Goal: Complete application form

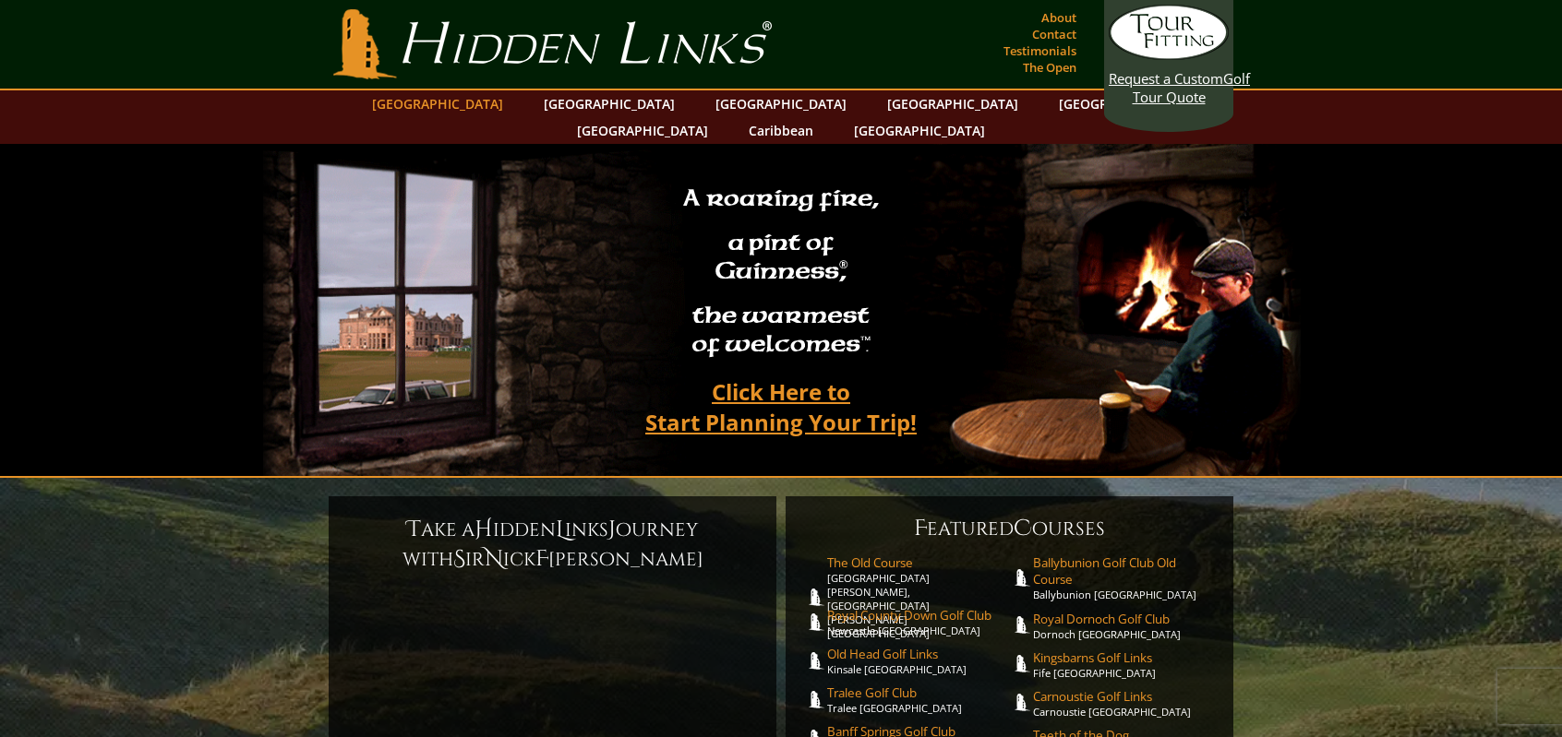
click at [488, 98] on link "[GEOGRAPHIC_DATA]" at bounding box center [438, 103] width 150 height 27
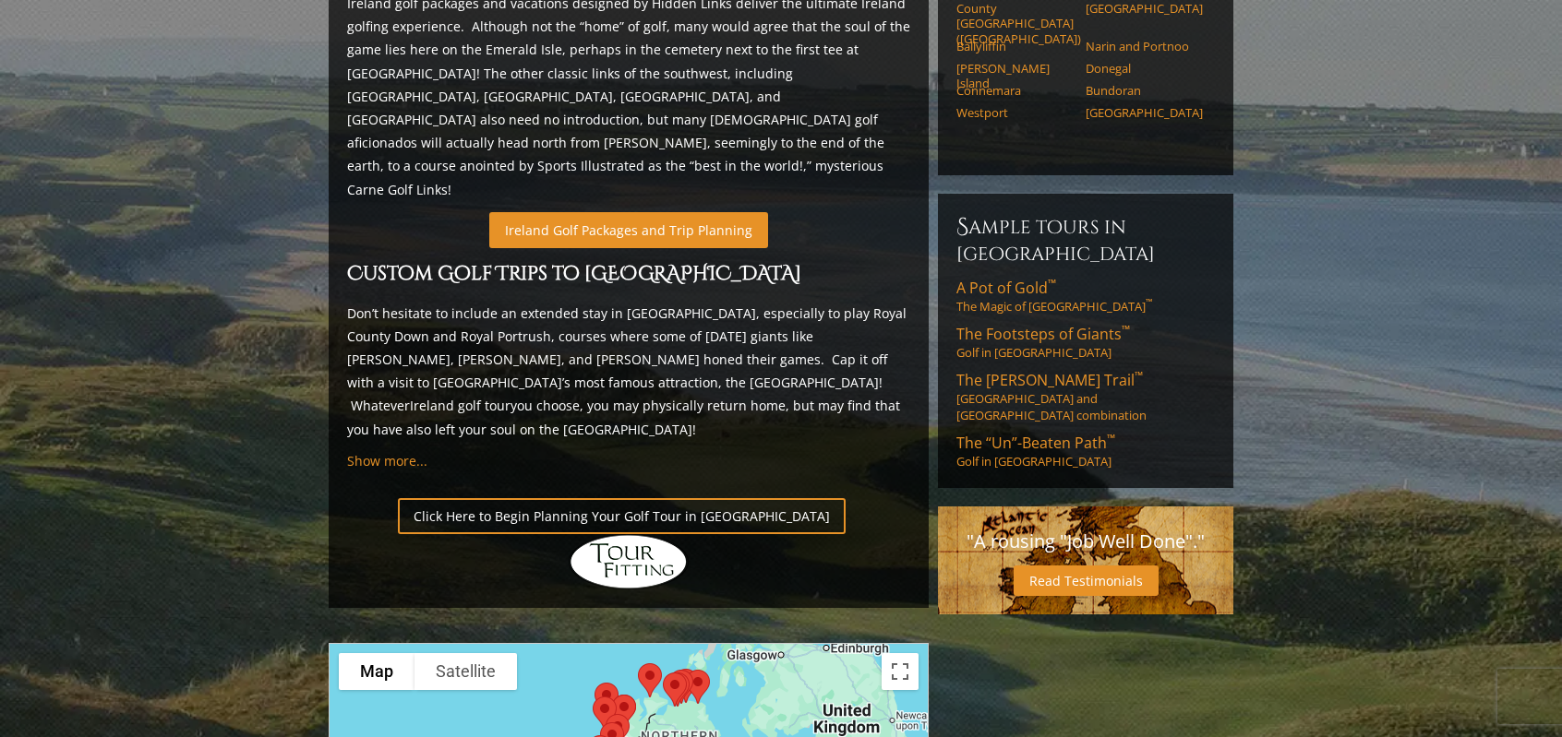
scroll to position [1038, 0]
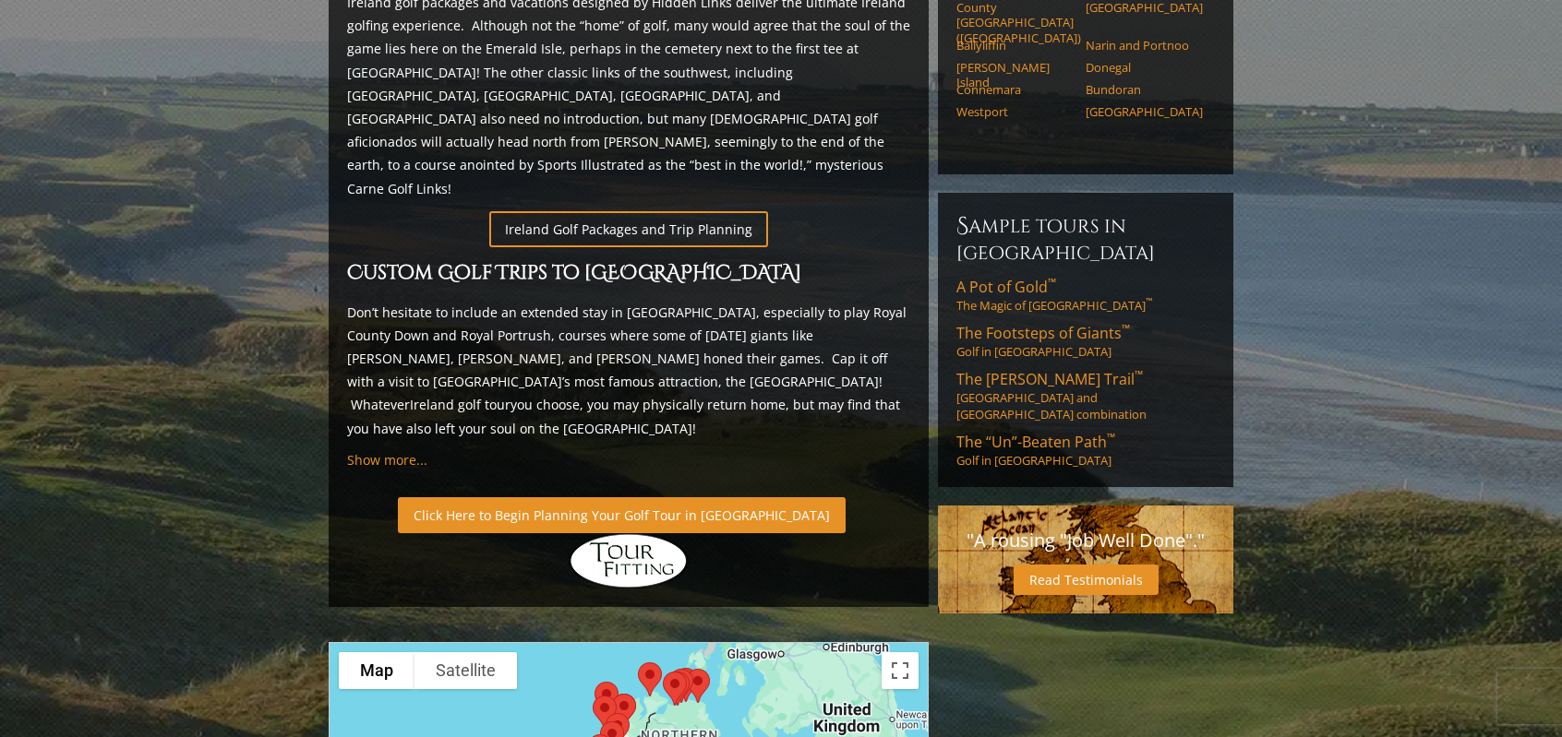
click at [585, 497] on link "Click Here to Begin Planning Your Golf Tour in [GEOGRAPHIC_DATA]" at bounding box center [622, 515] width 448 height 36
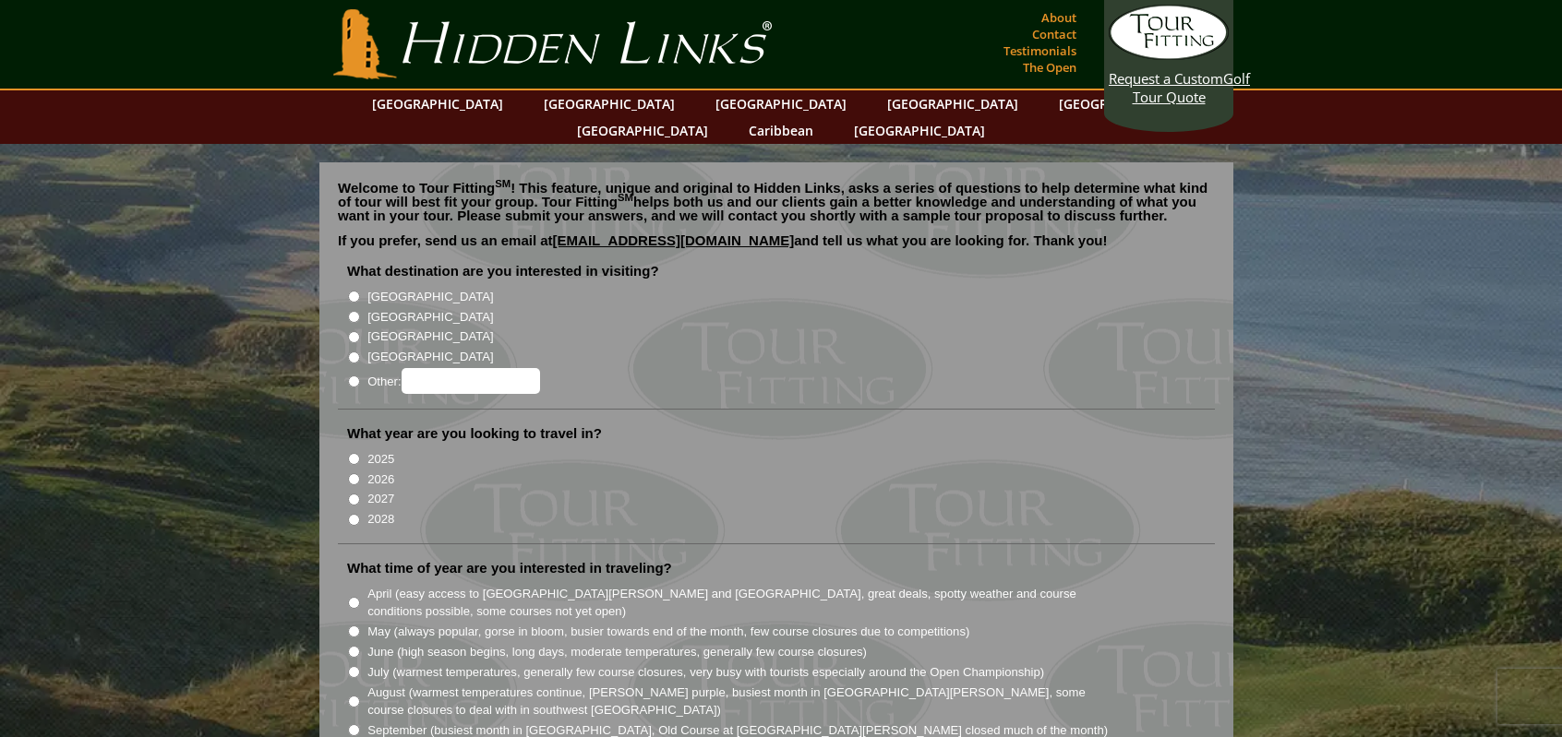
click at [349, 291] on input "[GEOGRAPHIC_DATA]" at bounding box center [354, 297] width 12 height 12
radio input "true"
click at [352, 473] on input "2026" at bounding box center [354, 479] width 12 height 12
radio input "true"
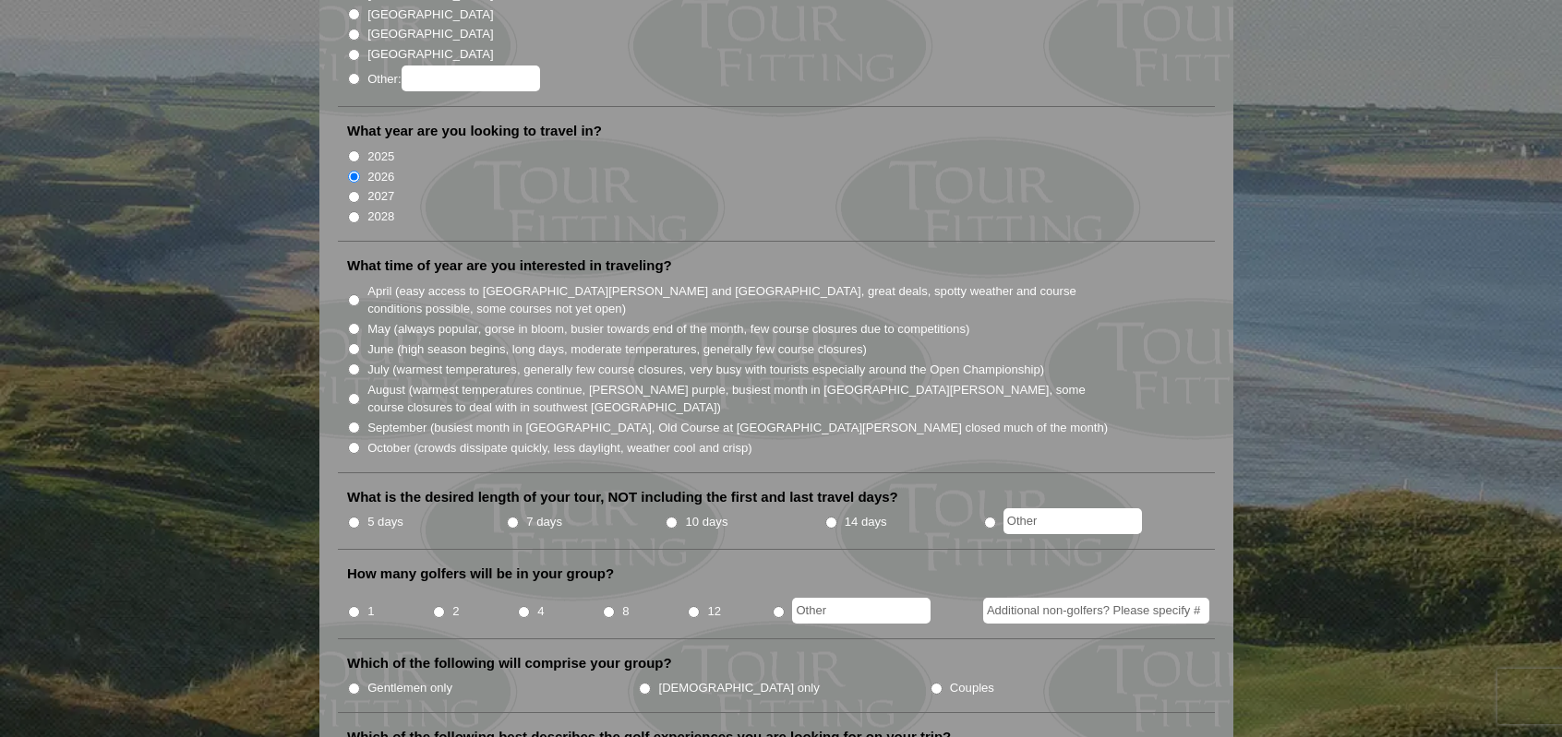
scroll to position [313, 0]
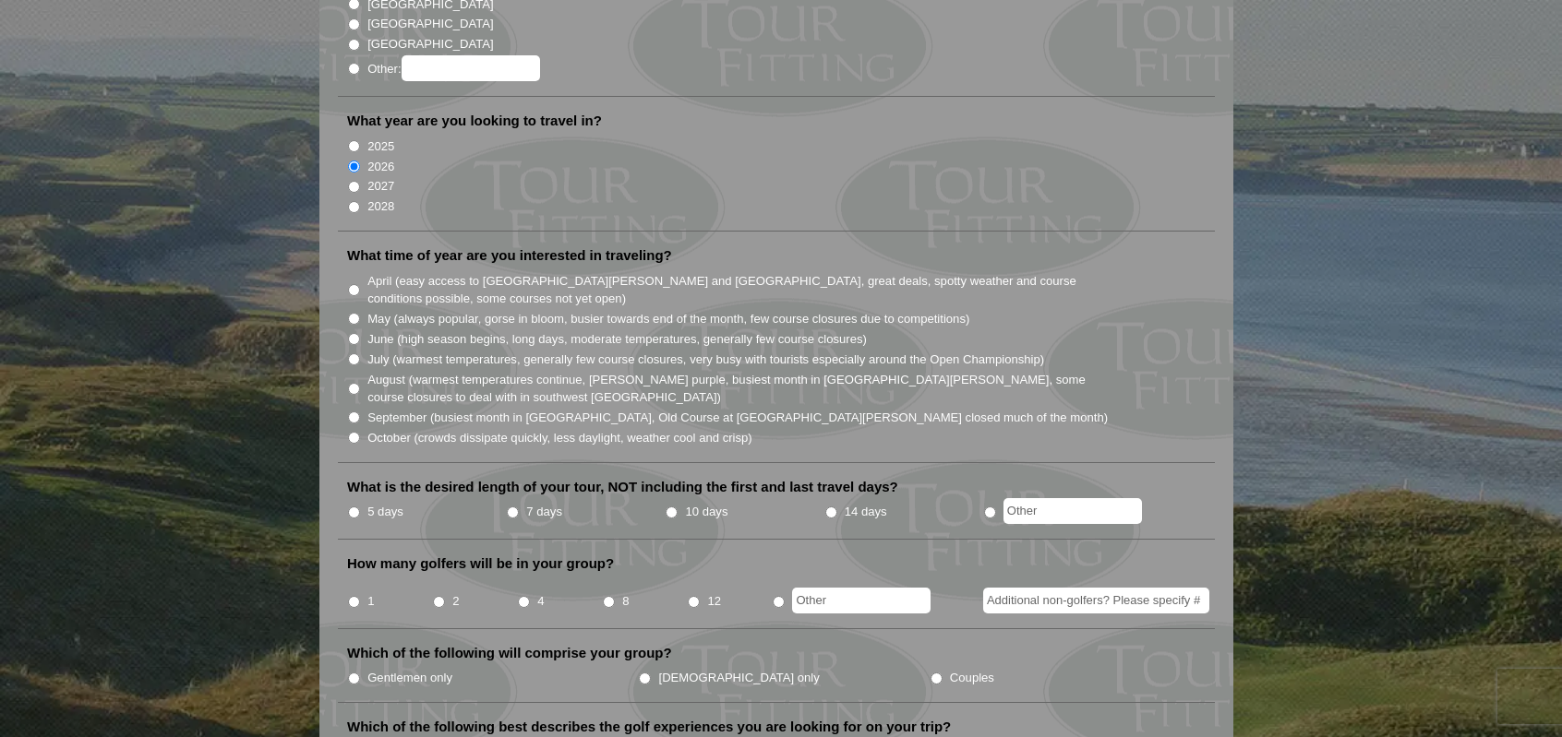
click at [352, 313] on input "May (always popular, gorse in bloom, busier towards end of the month, few cours…" at bounding box center [354, 319] width 12 height 12
radio input "true"
click at [352, 284] on input "April (easy access to St. Andrews and Ballybunion, great deals, spotty weather …" at bounding box center [354, 290] width 12 height 12
radio input "true"
click at [353, 313] on input "May (always popular, gorse in bloom, busier towards end of the month, few cours…" at bounding box center [354, 319] width 12 height 12
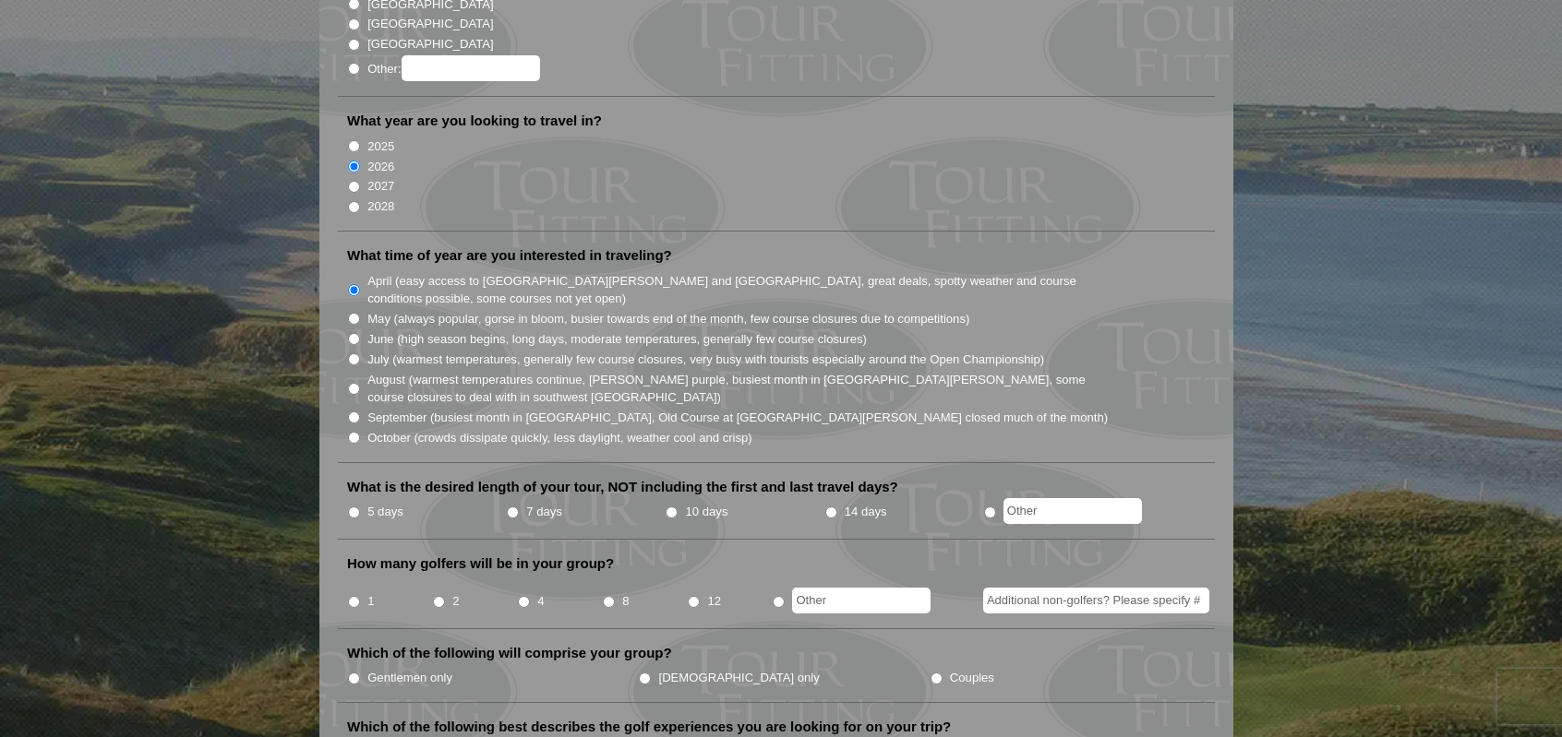
radio input "true"
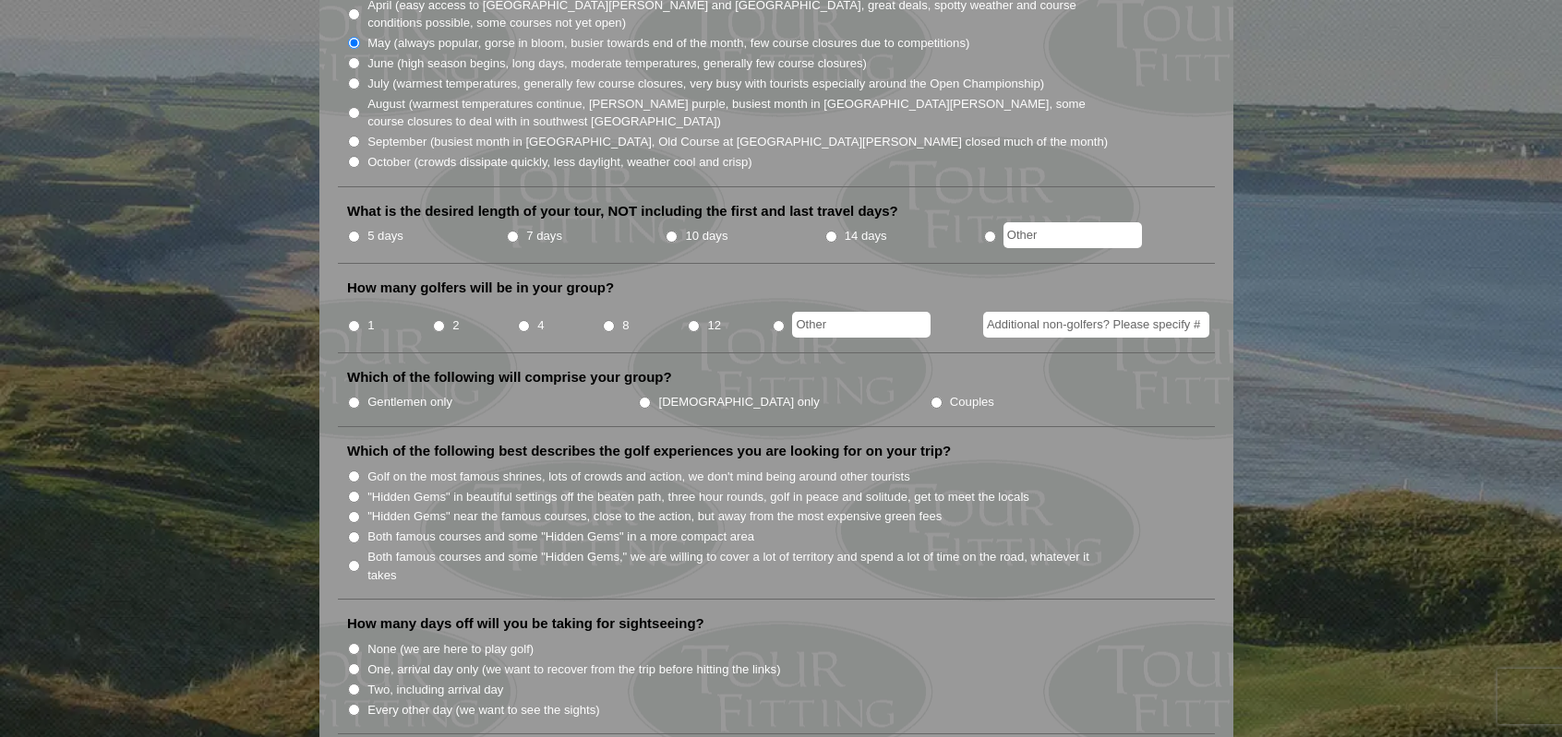
scroll to position [590, 0]
click at [510, 230] on input "7 days" at bounding box center [513, 236] width 12 height 12
radio input "true"
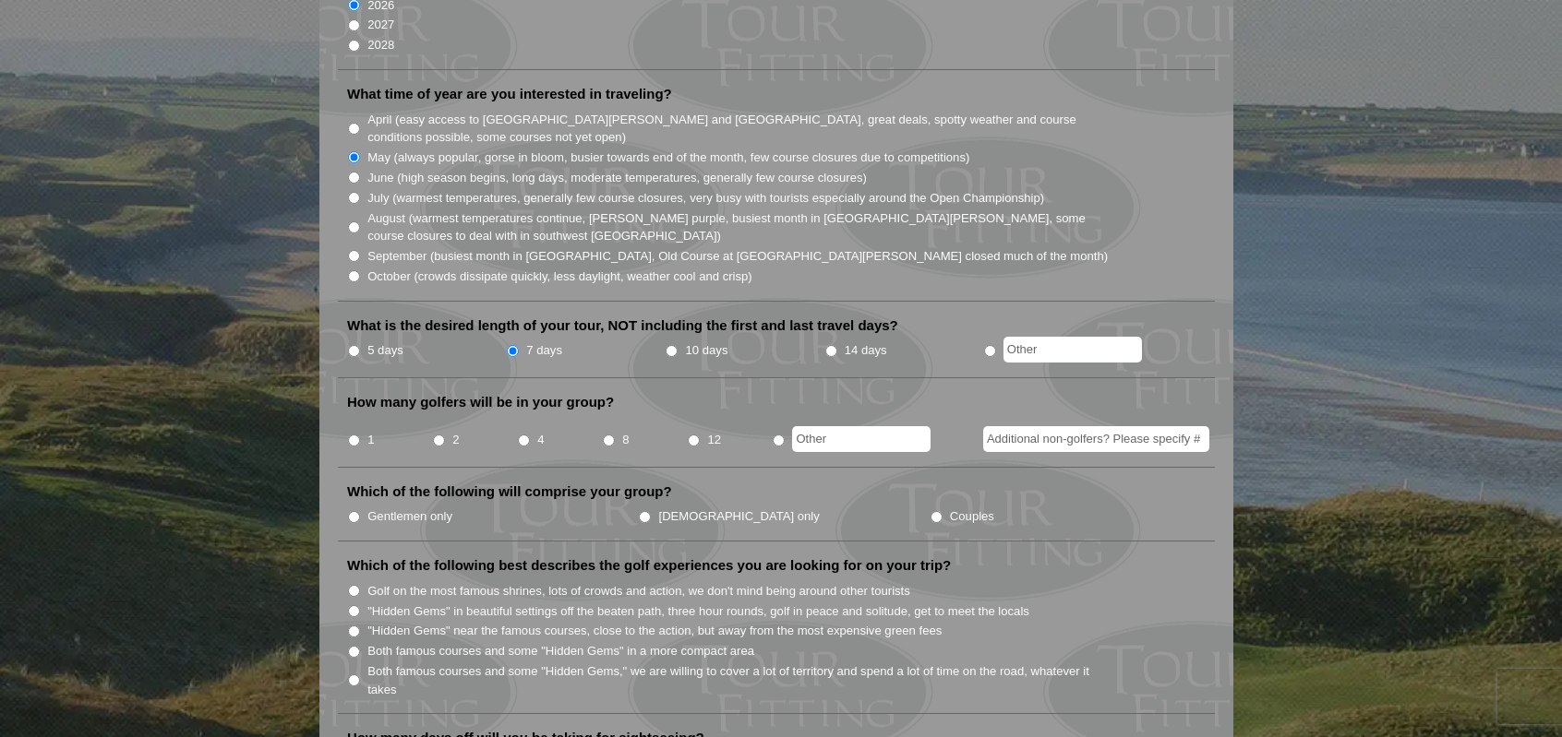
scroll to position [472, 0]
click at [439, 437] on input "2" at bounding box center [439, 443] width 12 height 12
radio input "true"
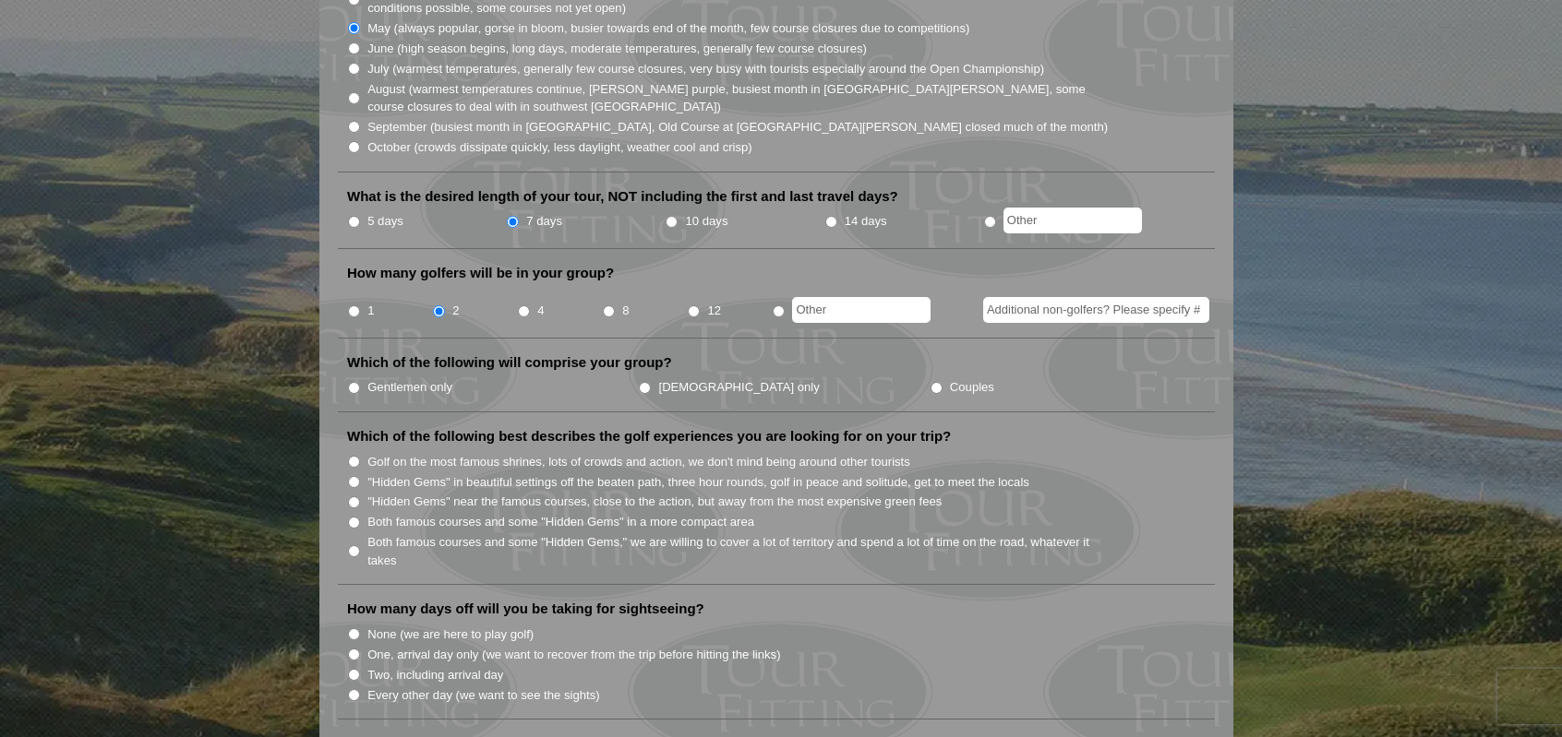
scroll to position [605, 0]
click at [351, 380] on input "Gentlemen only" at bounding box center [354, 386] width 12 height 12
radio input "true"
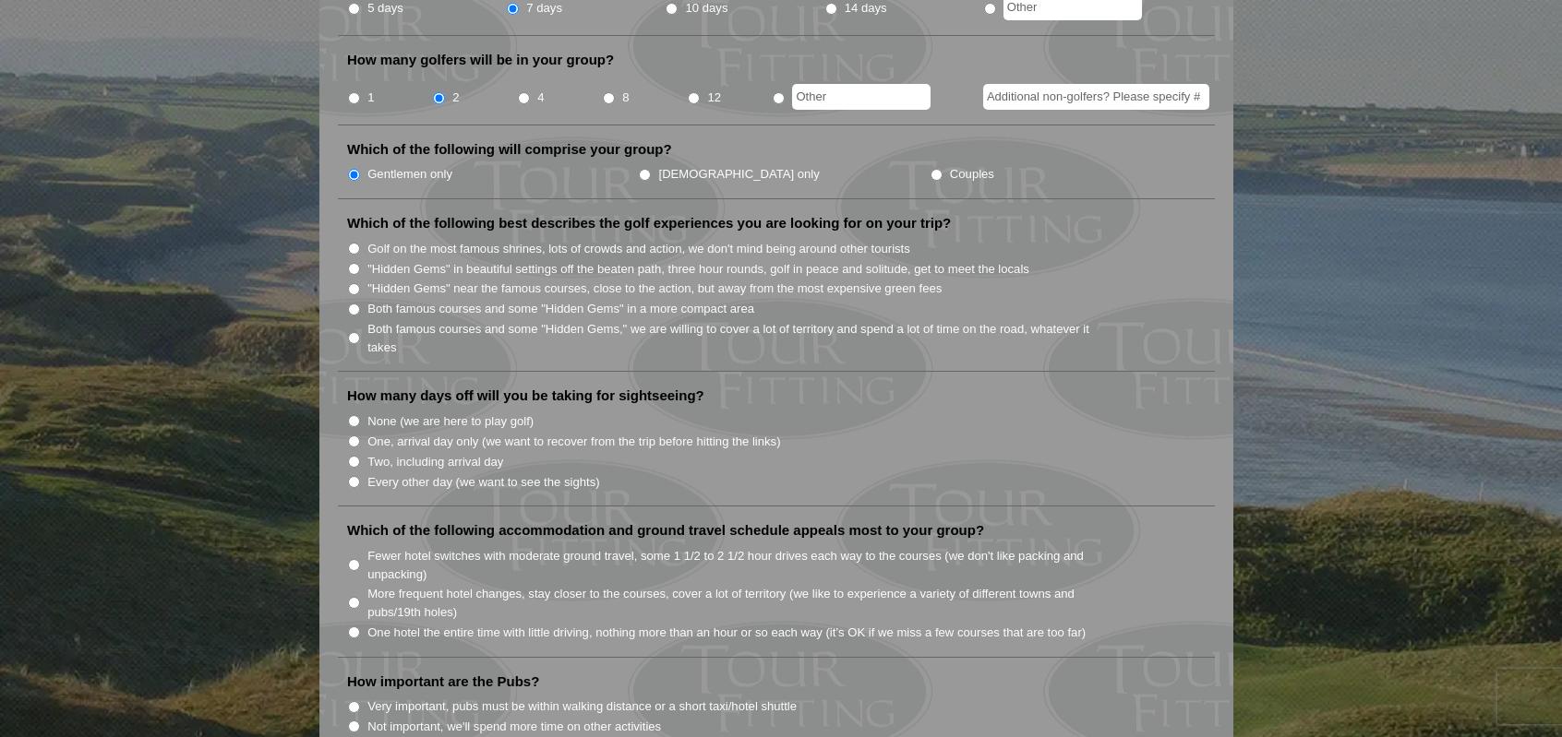
scroll to position [819, 0]
click at [350, 302] on input "Both famous courses and some "Hidden Gems" in a more compact area" at bounding box center [354, 308] width 12 height 12
radio input "true"
click at [353, 454] on input "Two, including arrival day" at bounding box center [354, 460] width 12 height 12
radio input "true"
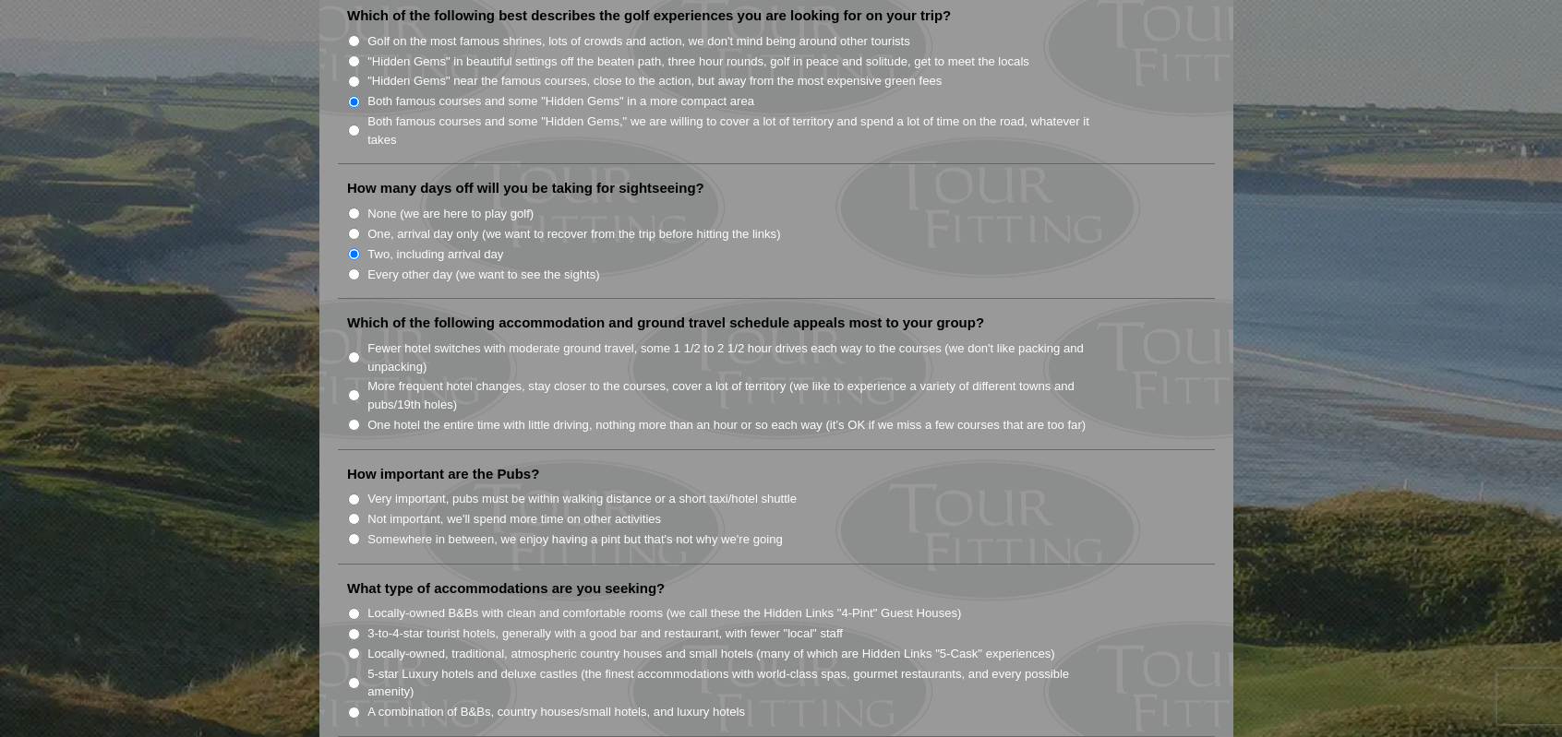
scroll to position [1023, 0]
click at [354, 353] on input "Fewer hotel switches with moderate ground travel, some 1 1/2 to 2 1/2 hour driv…" at bounding box center [354, 359] width 12 height 12
radio input "true"
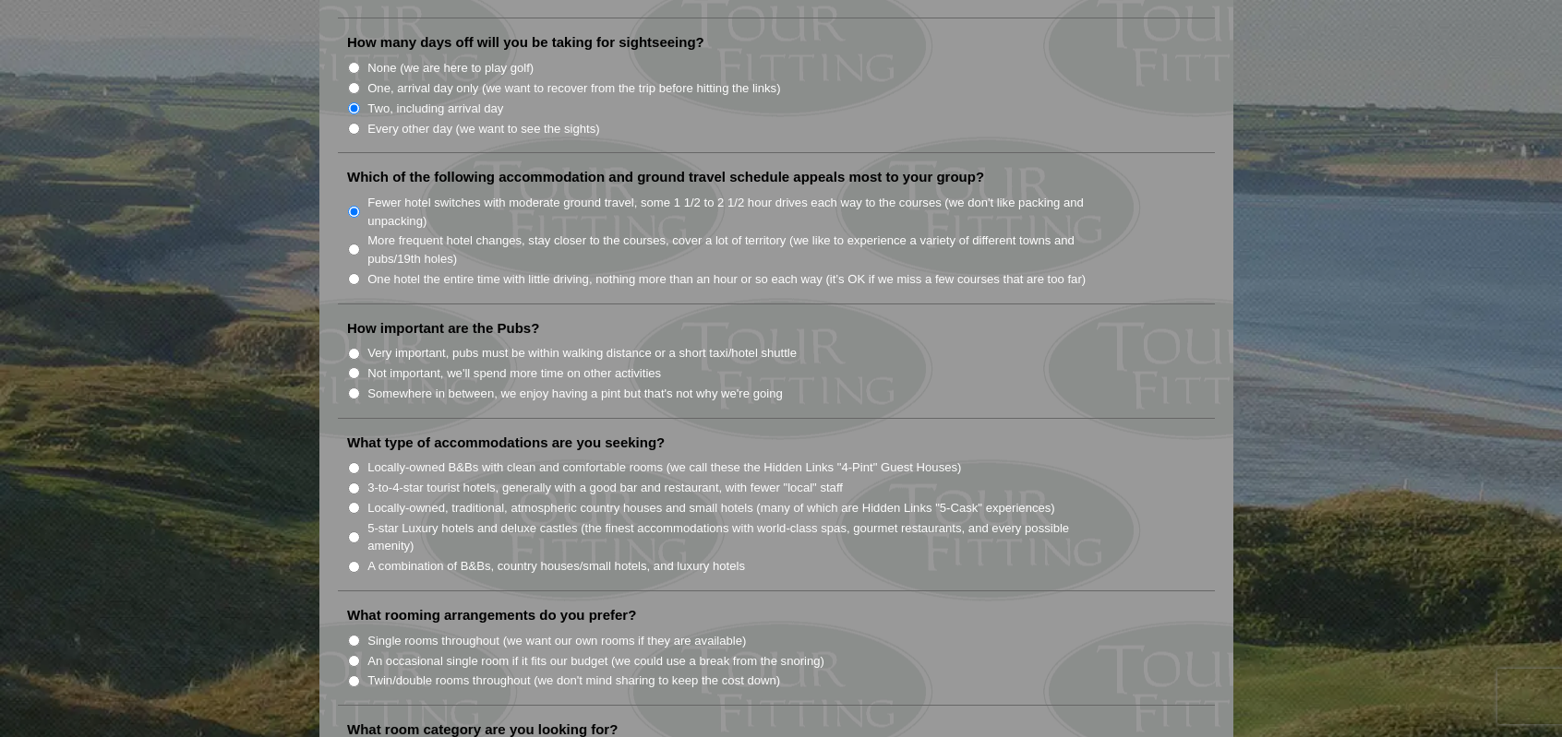
scroll to position [1171, 0]
click at [353, 387] on input "Somewhere in between, we enjoy having a pint but that's not why we're going" at bounding box center [354, 393] width 12 height 12
radio input "true"
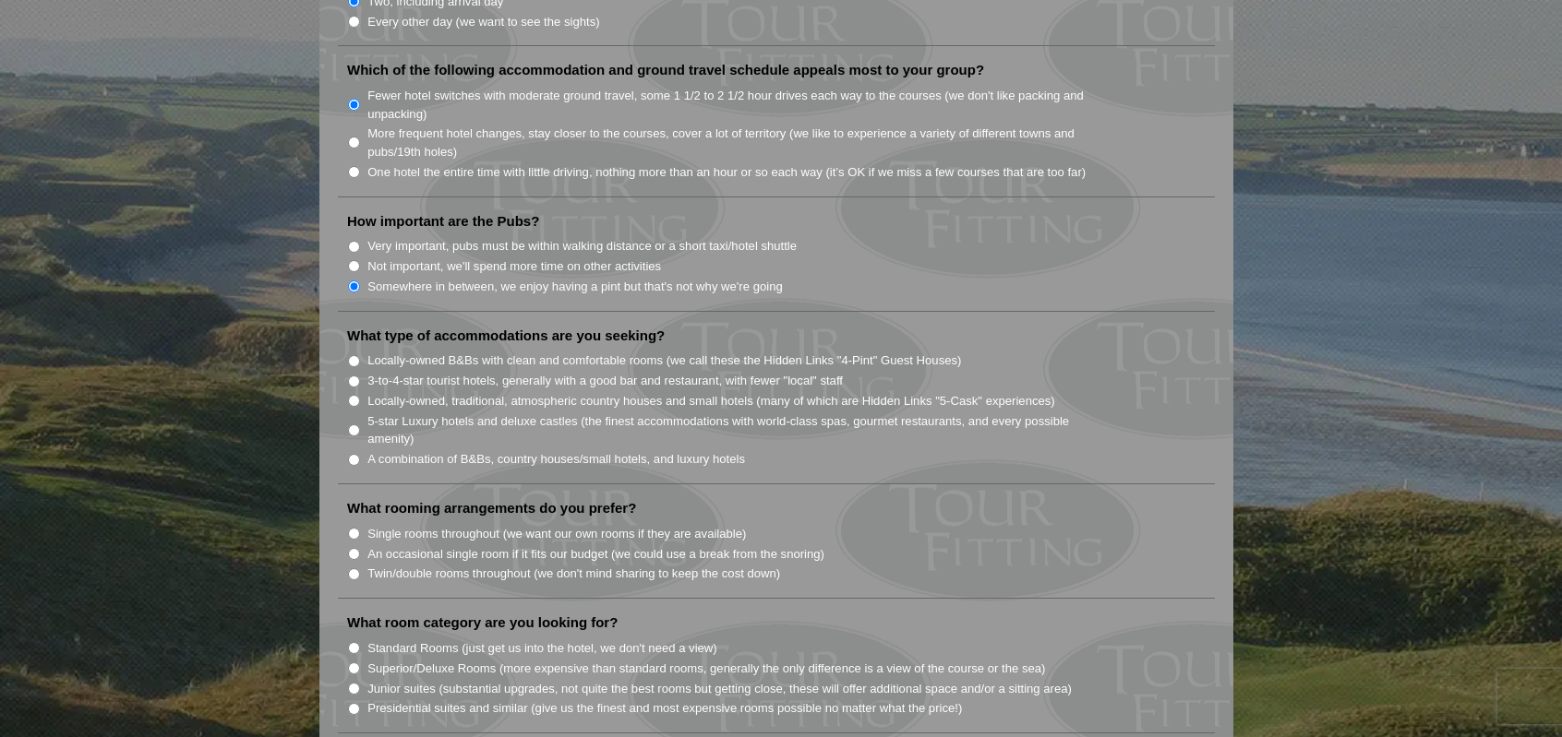
scroll to position [1285, 0]
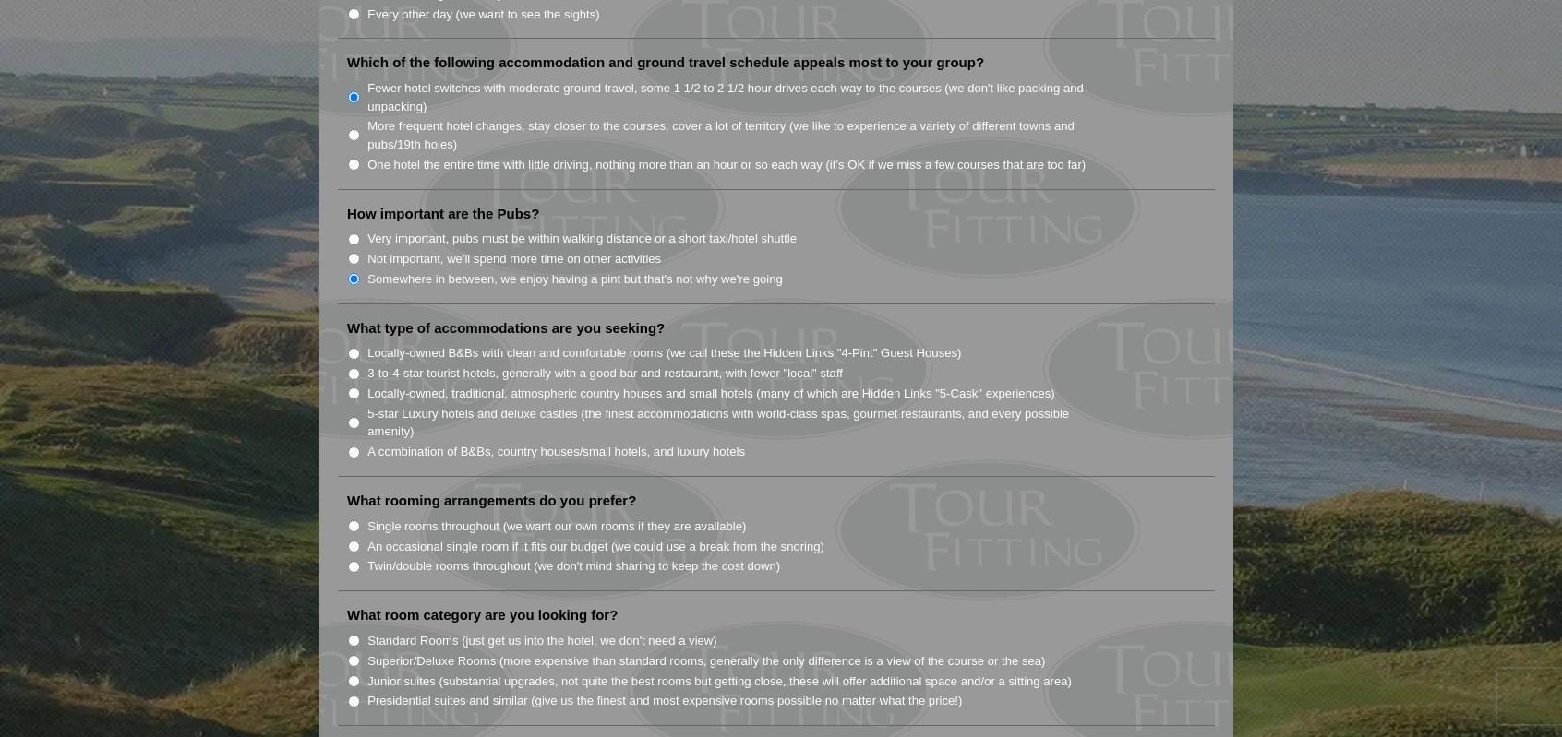
click at [353, 368] on input "3-to-4-star tourist hotels, generally with a good bar and restaurant, with fewe…" at bounding box center [354, 374] width 12 height 12
radio input "true"
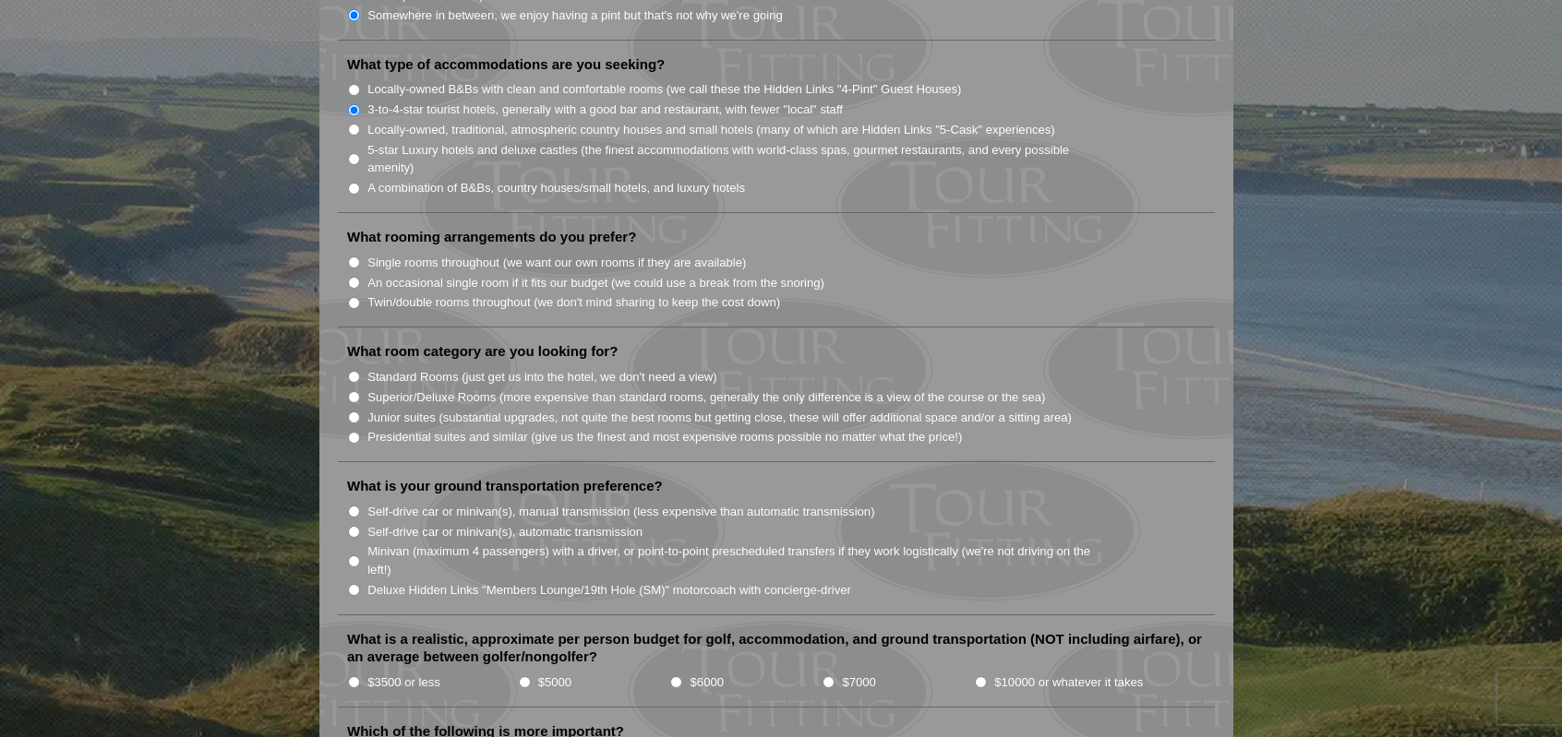
scroll to position [1552, 0]
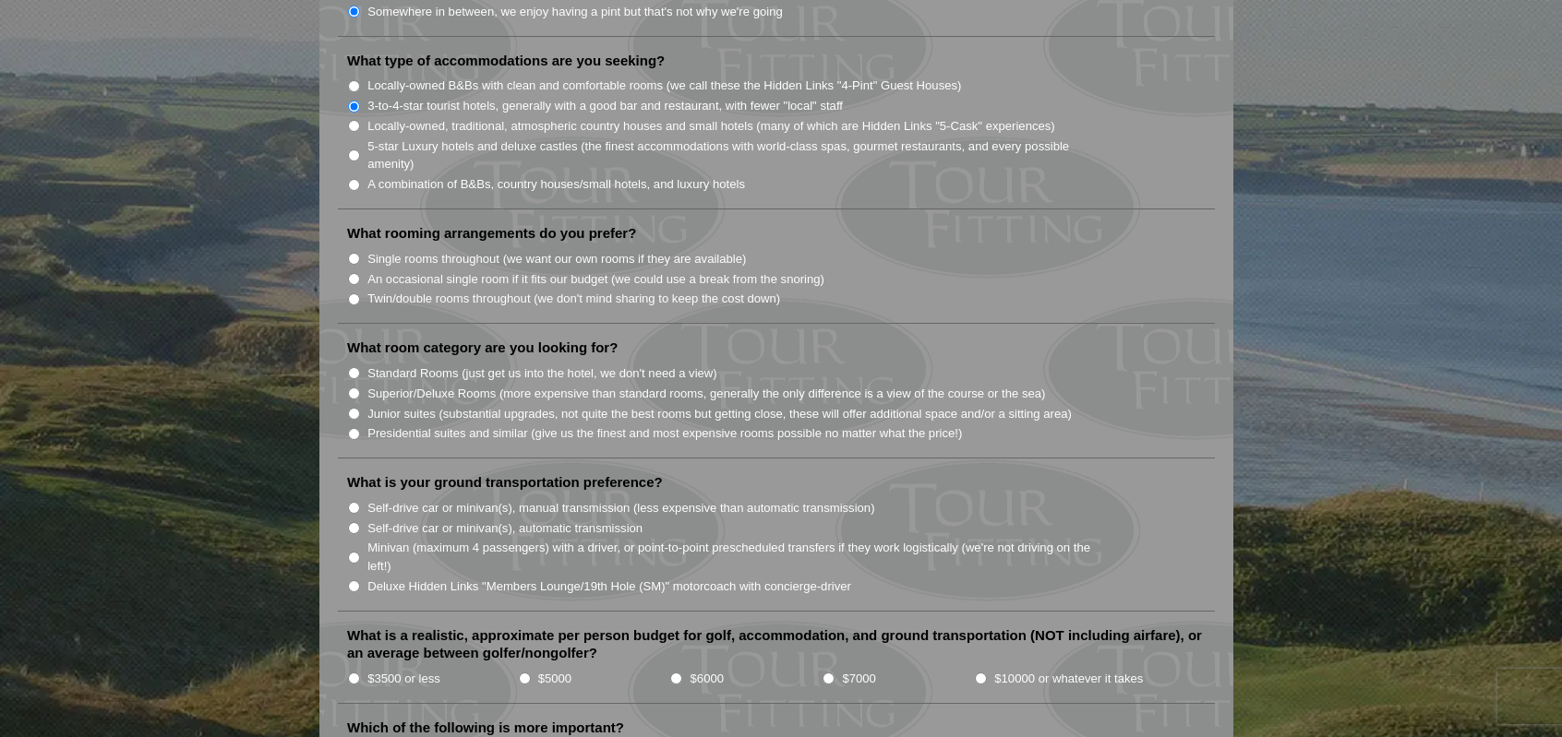
click at [353, 253] on input "Single rooms throughout (we want our own rooms if they are available)" at bounding box center [354, 259] width 12 height 12
radio input "true"
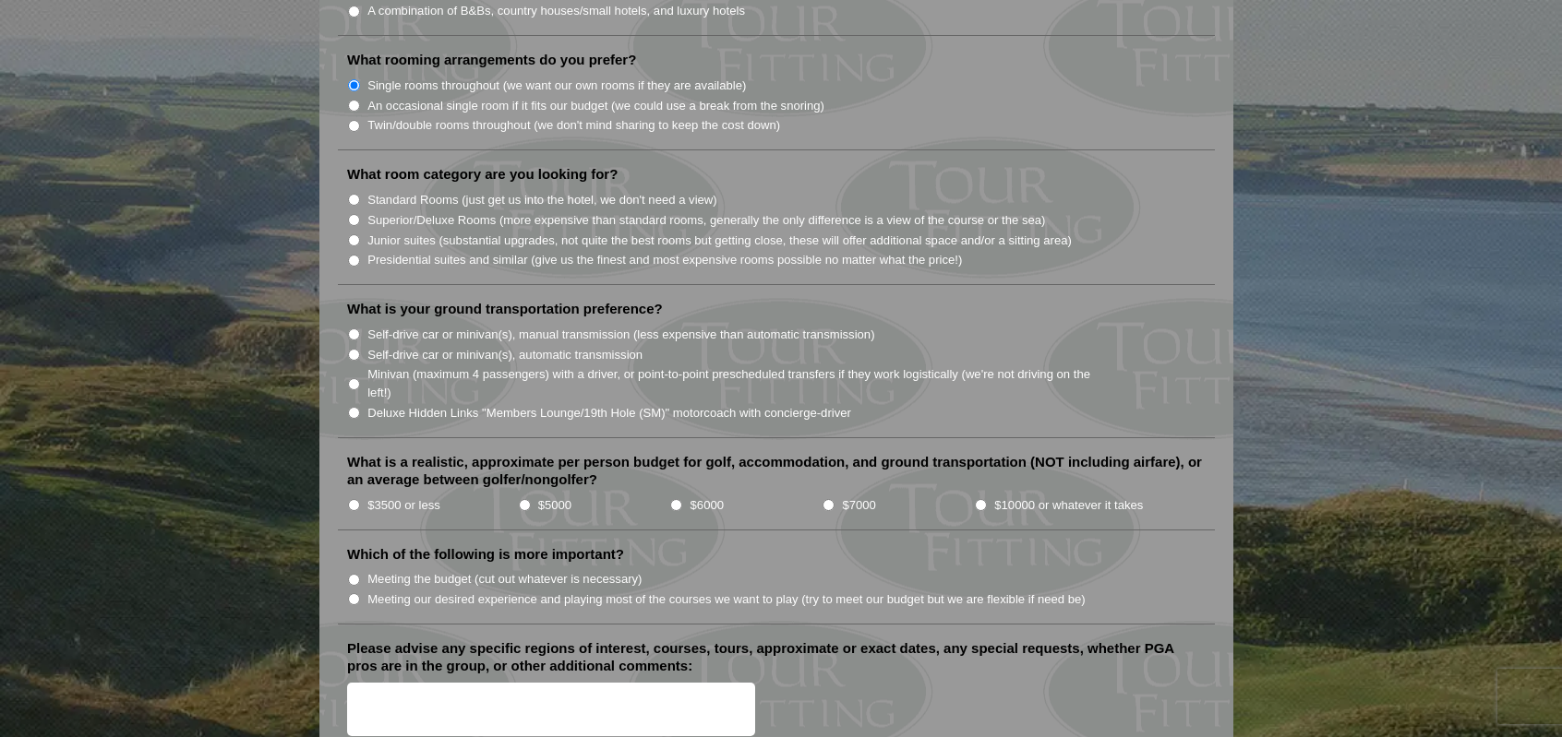
scroll to position [1727, 0]
click at [354, 213] on input "Superior/Deluxe Rooms (more expensive than standard rooms, generally the only d…" at bounding box center [354, 219] width 12 height 12
radio input "true"
click at [353, 348] on input "Self-drive car or minivan(s), automatic transmission" at bounding box center [354, 354] width 12 height 12
radio input "true"
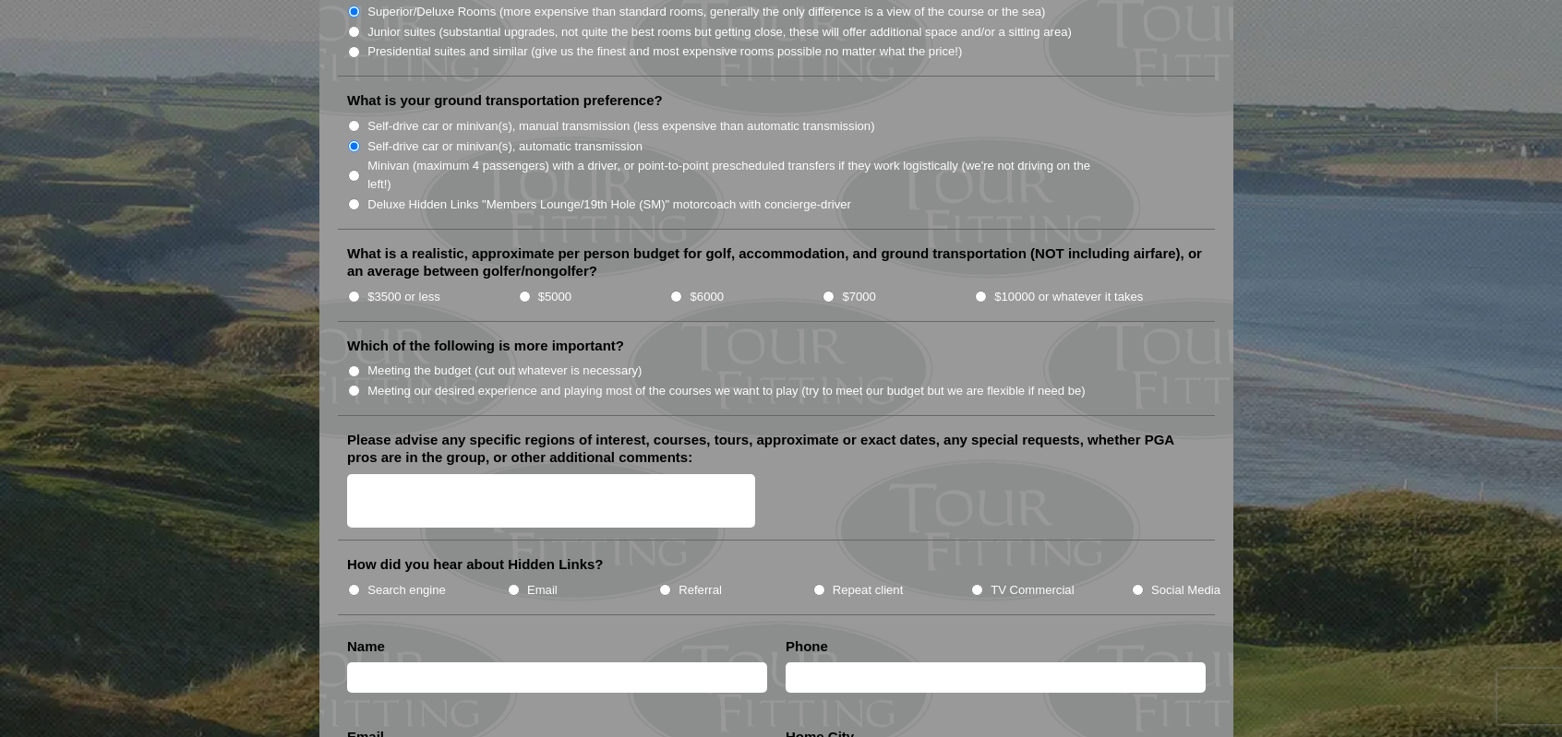
scroll to position [1938, 0]
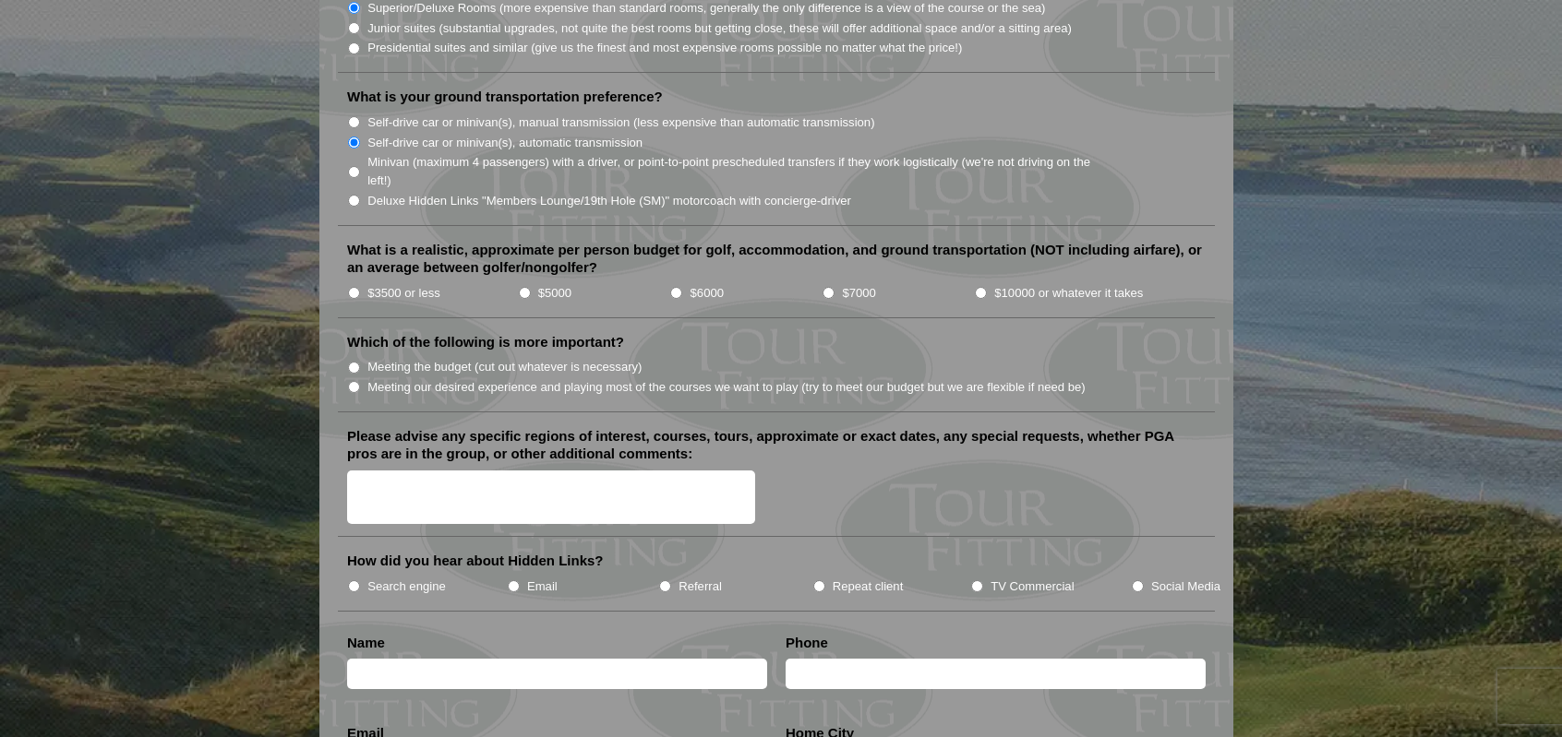
click at [677, 287] on input "$6000" at bounding box center [676, 293] width 12 height 12
radio input "true"
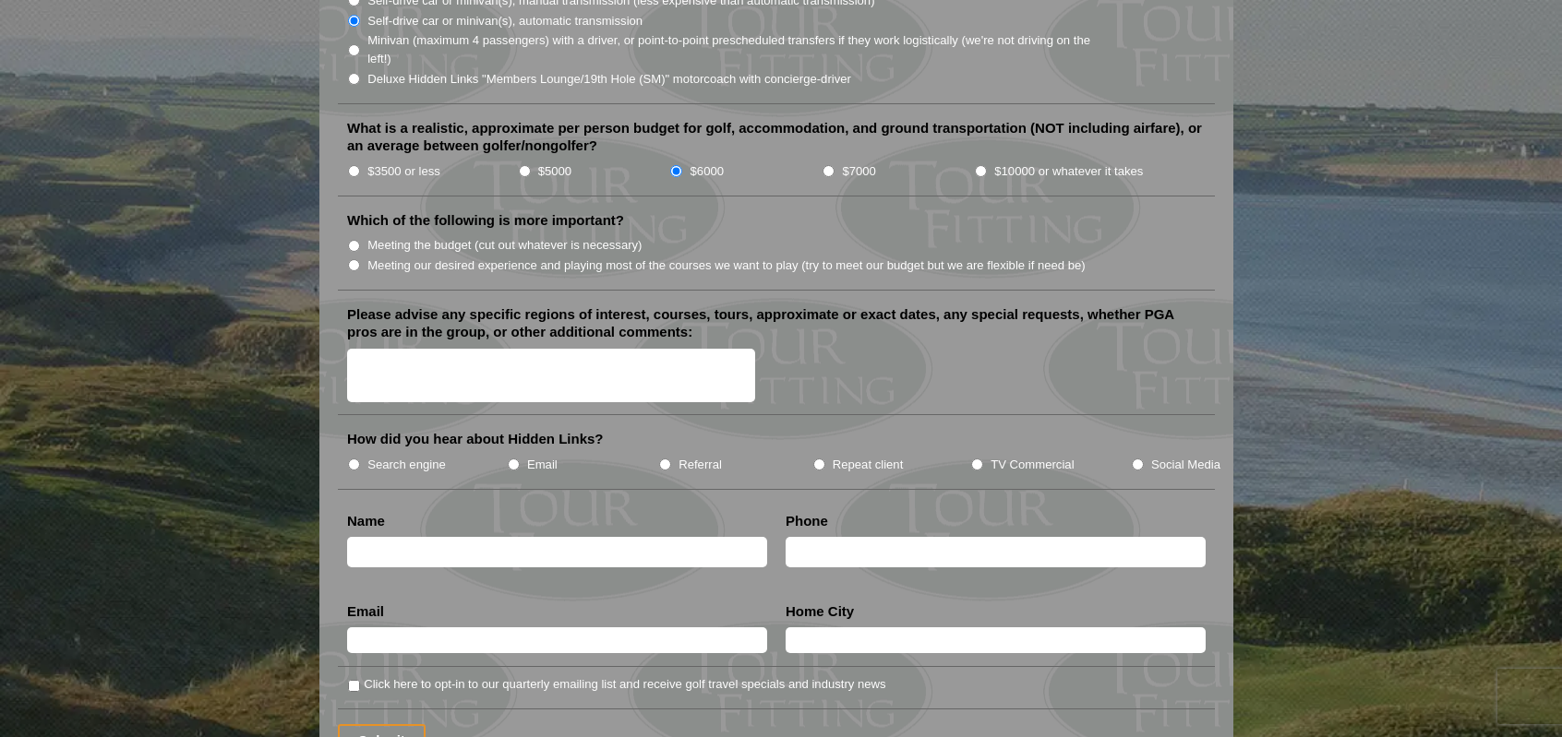
scroll to position [2052, 0]
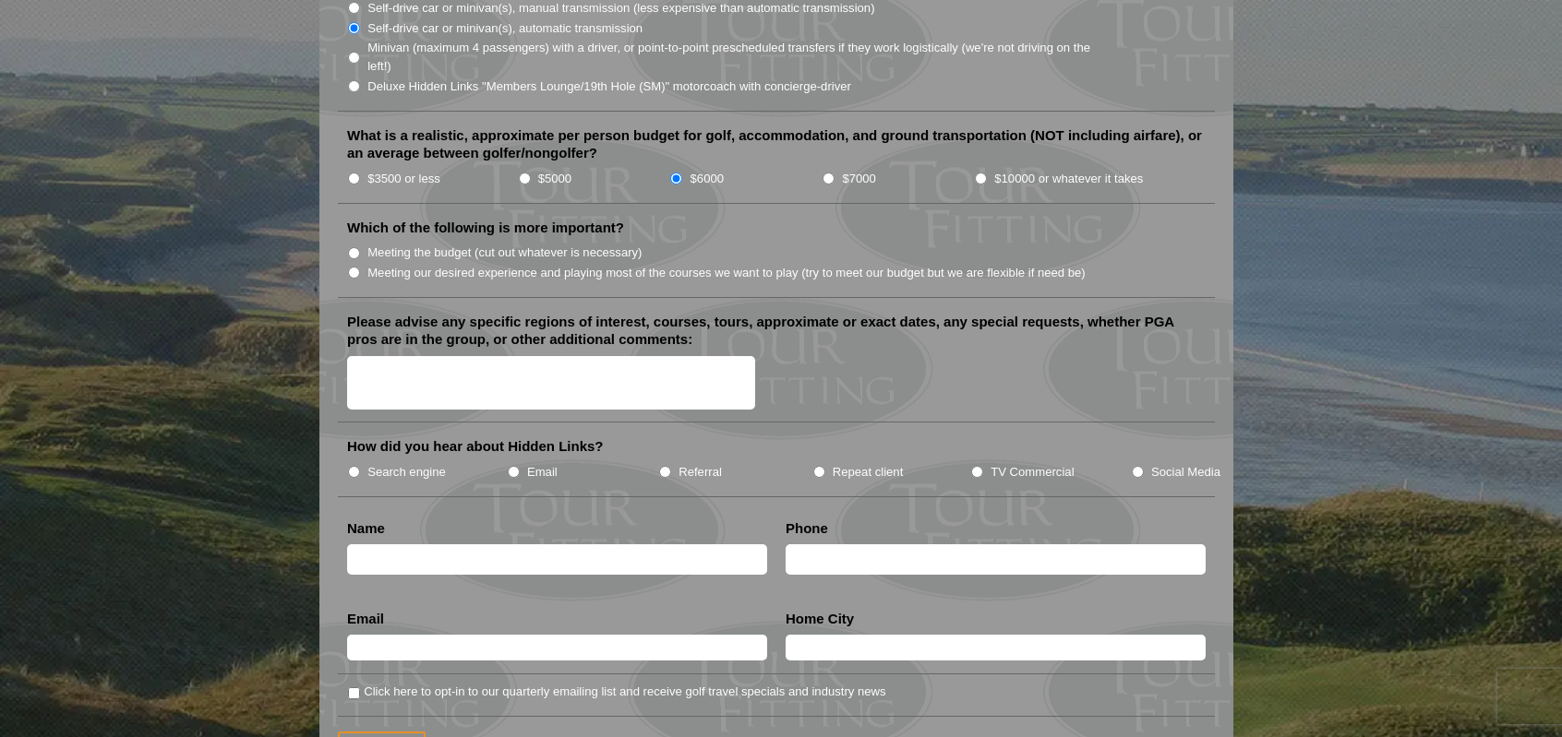
click at [351, 267] on input "Meeting our desired experience and playing most of the courses we want to play …" at bounding box center [354, 273] width 12 height 12
radio input "true"
click at [441, 356] on textarea "Please advise any specific regions of interest, courses, tours, approximate or …" at bounding box center [551, 383] width 408 height 54
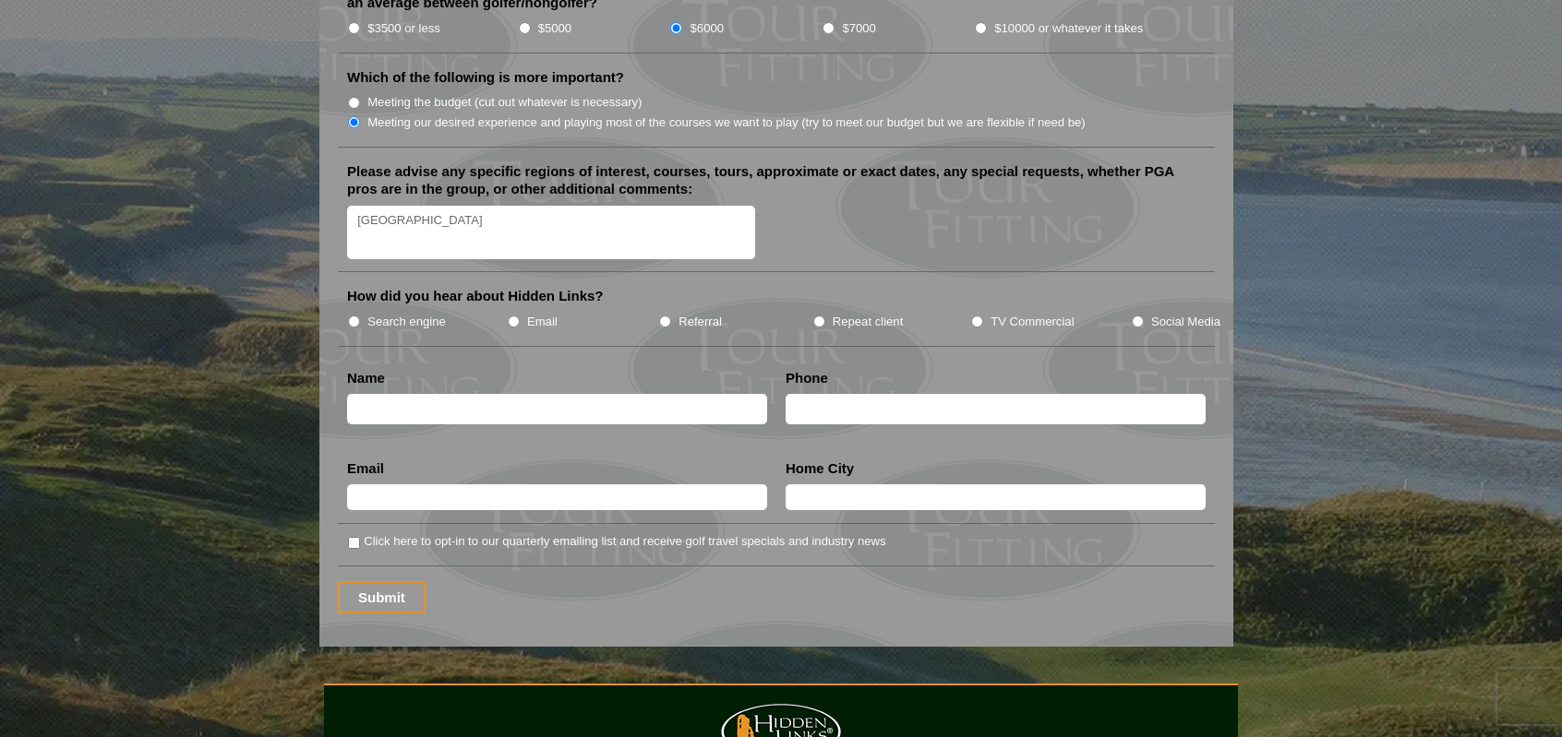
scroll to position [2243, 0]
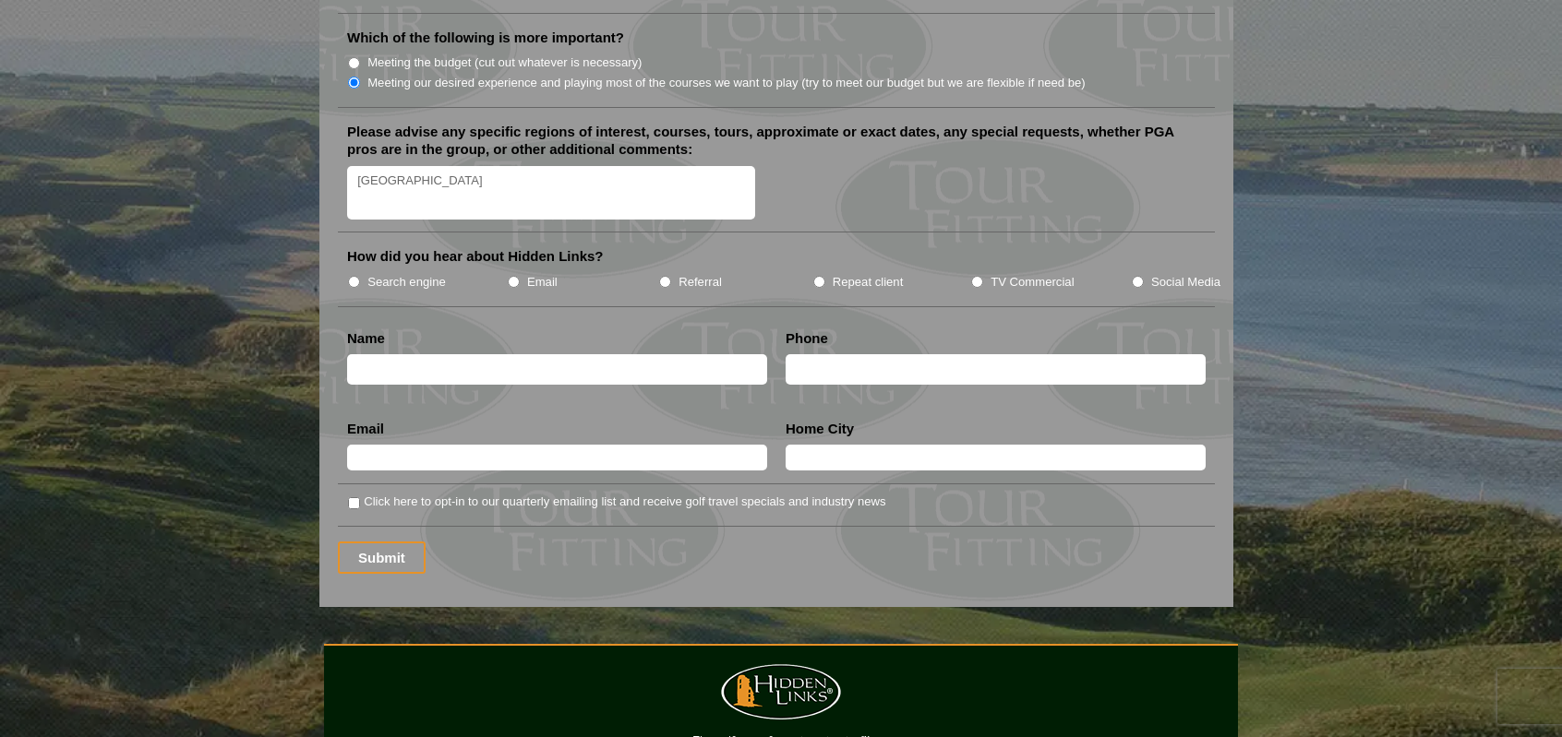
type textarea "Dublin"
click at [978, 276] on input "TV Commercial" at bounding box center [977, 282] width 12 height 12
radio input "true"
click at [408, 354] on input "text" at bounding box center [557, 369] width 420 height 30
type input "Chris Beauchesne"
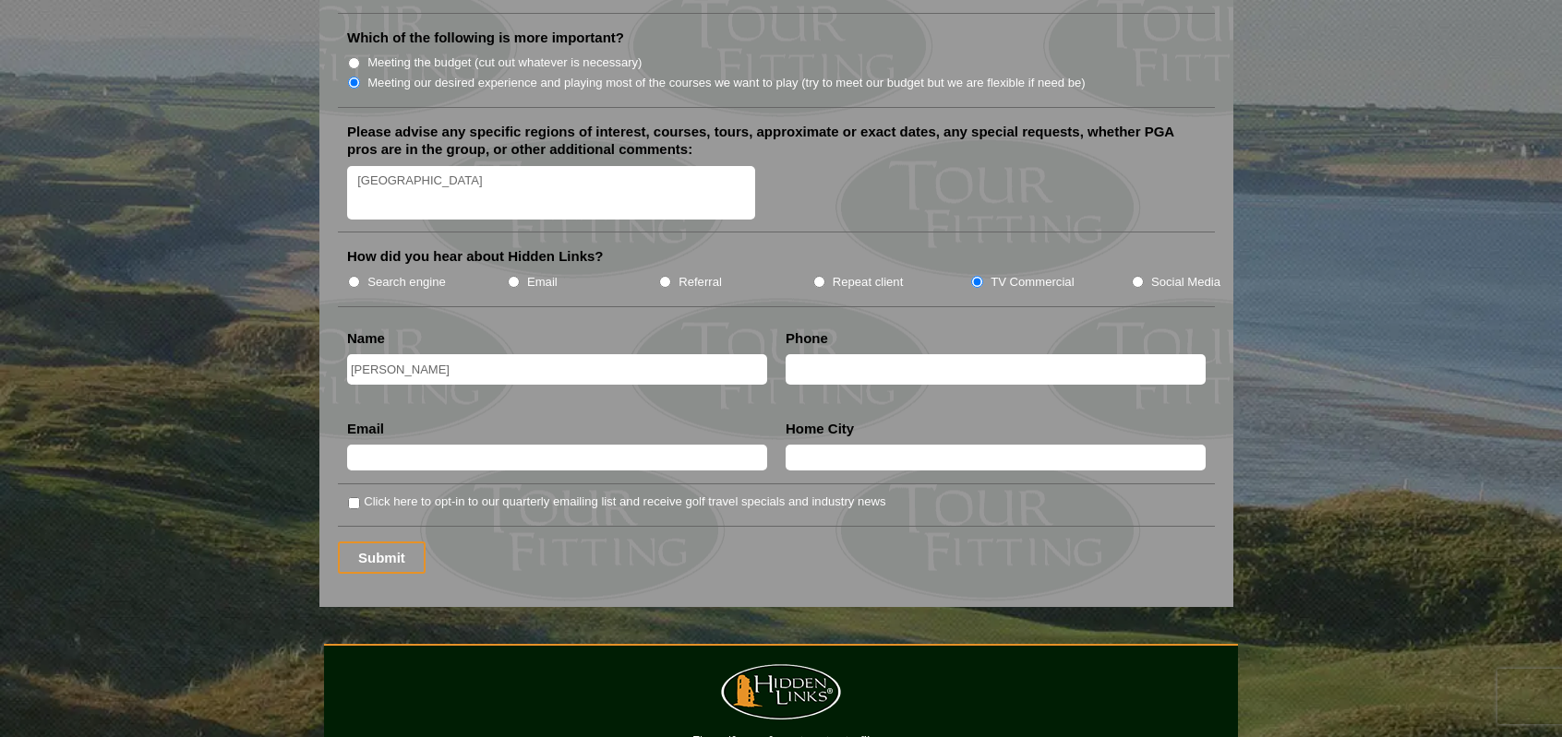
type input "cbeauche24@gmail.com"
type input "Mountain View"
click at [821, 354] on input "text" at bounding box center [995, 369] width 420 height 30
drag, startPoint x: 821, startPoint y: 324, endPoint x: 838, endPoint y: 329, distance: 17.5
click at [838, 354] on input "text" at bounding box center [995, 369] width 420 height 30
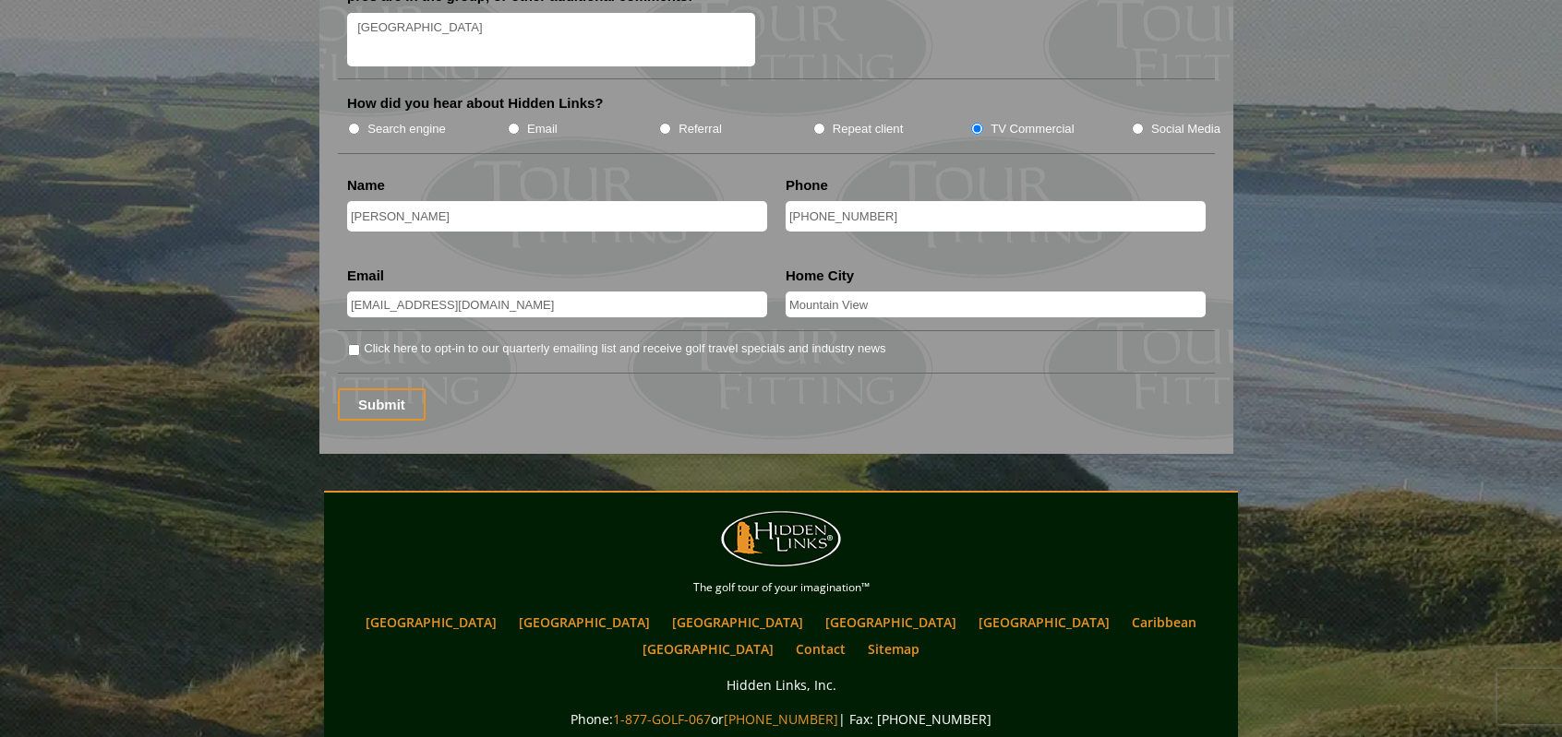
scroll to position [2395, 0]
type input "408-390-9091"
click at [391, 389] on input "Submit" at bounding box center [382, 405] width 88 height 32
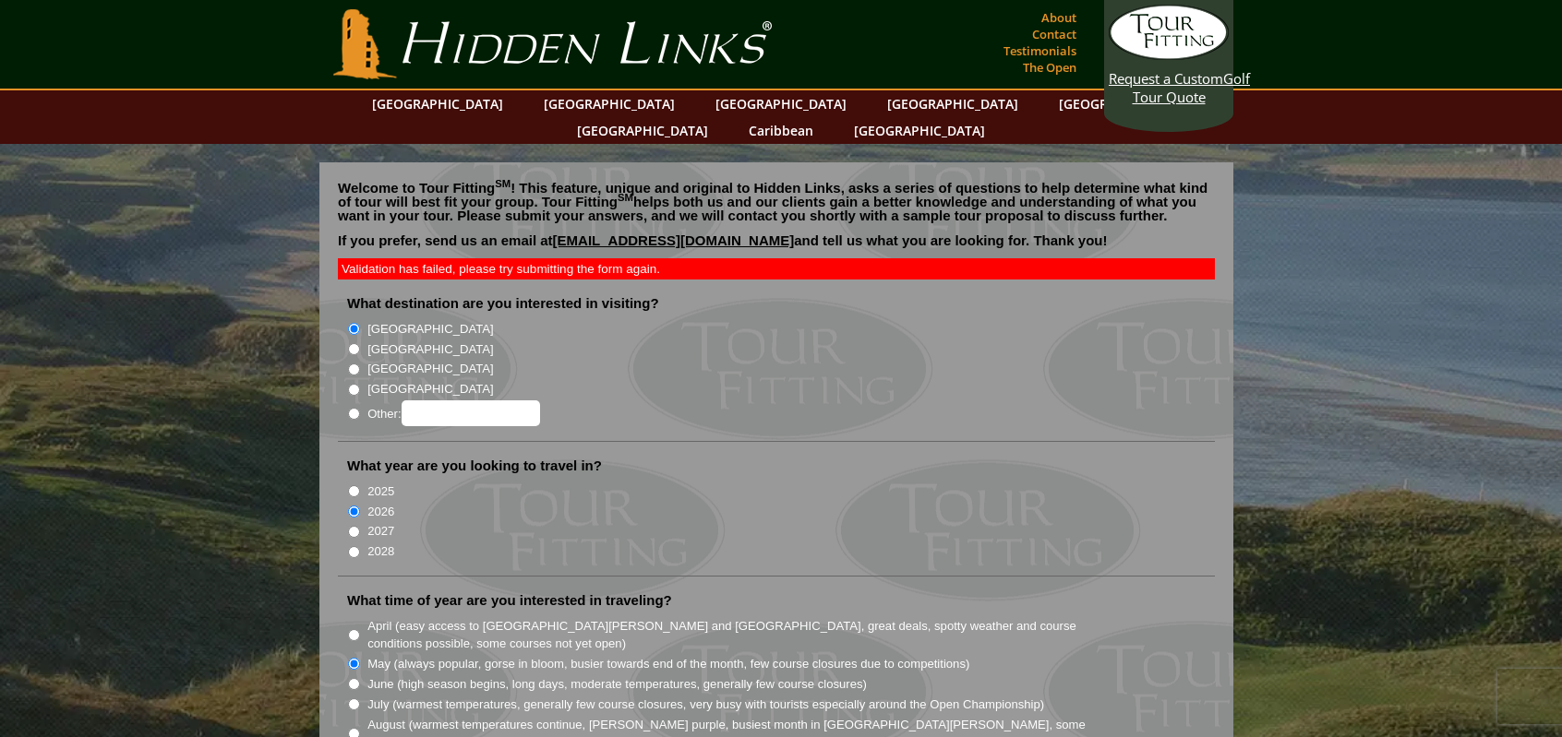
click at [645, 233] on link "golf@hiddenlinksgolf.com" at bounding box center [674, 241] width 242 height 16
drag, startPoint x: 731, startPoint y: 214, endPoint x: 556, endPoint y: 219, distance: 174.5
click at [556, 233] on p "If you prefer, send us an email at golf@hiddenlinksgolf.com and tell us what yo…" at bounding box center [776, 247] width 877 height 28
copy link "golf@hiddenlinksgolf.com"
drag, startPoint x: 342, startPoint y: 243, endPoint x: 664, endPoint y: 241, distance: 321.2
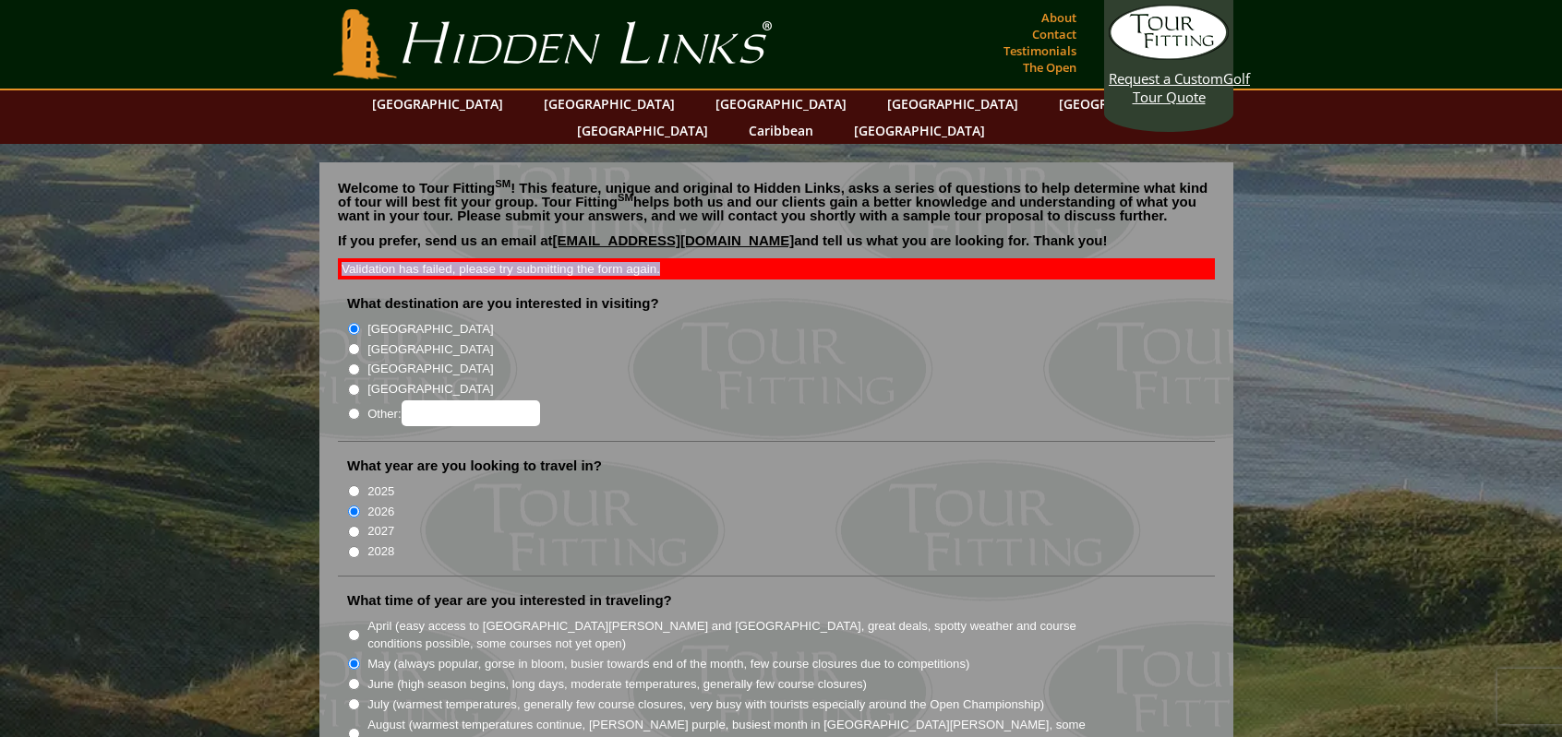
click at [664, 258] on div "Validation has failed, please try submitting the form again." at bounding box center [776, 268] width 877 height 21
drag, startPoint x: 576, startPoint y: 250, endPoint x: 587, endPoint y: 239, distance: 15.7
copy div "Validation has failed, please try submitting the form again."
